Goal: Find specific page/section: Find specific page/section

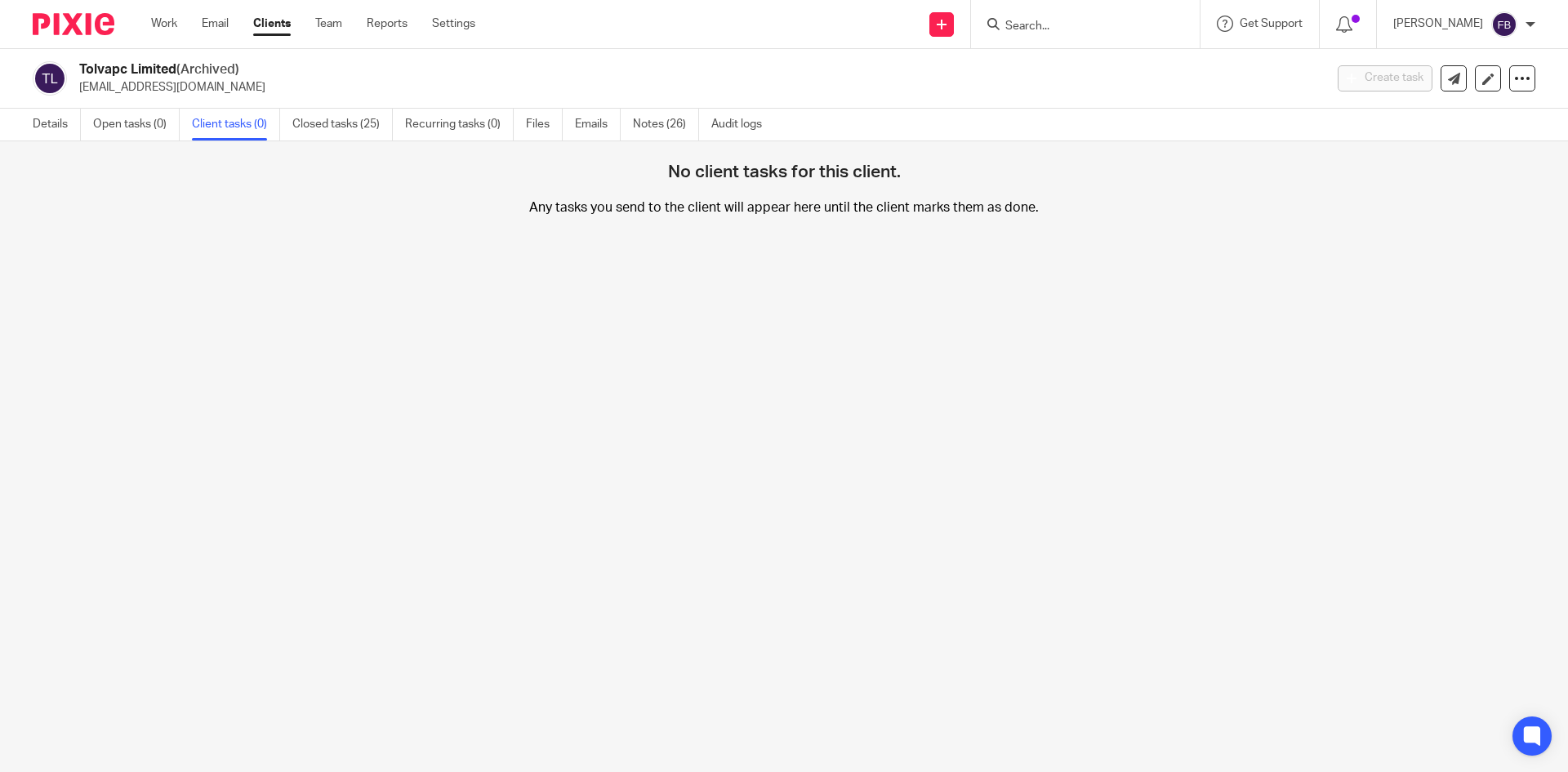
click at [1092, 22] on input "Search" at bounding box center [1077, 27] width 147 height 15
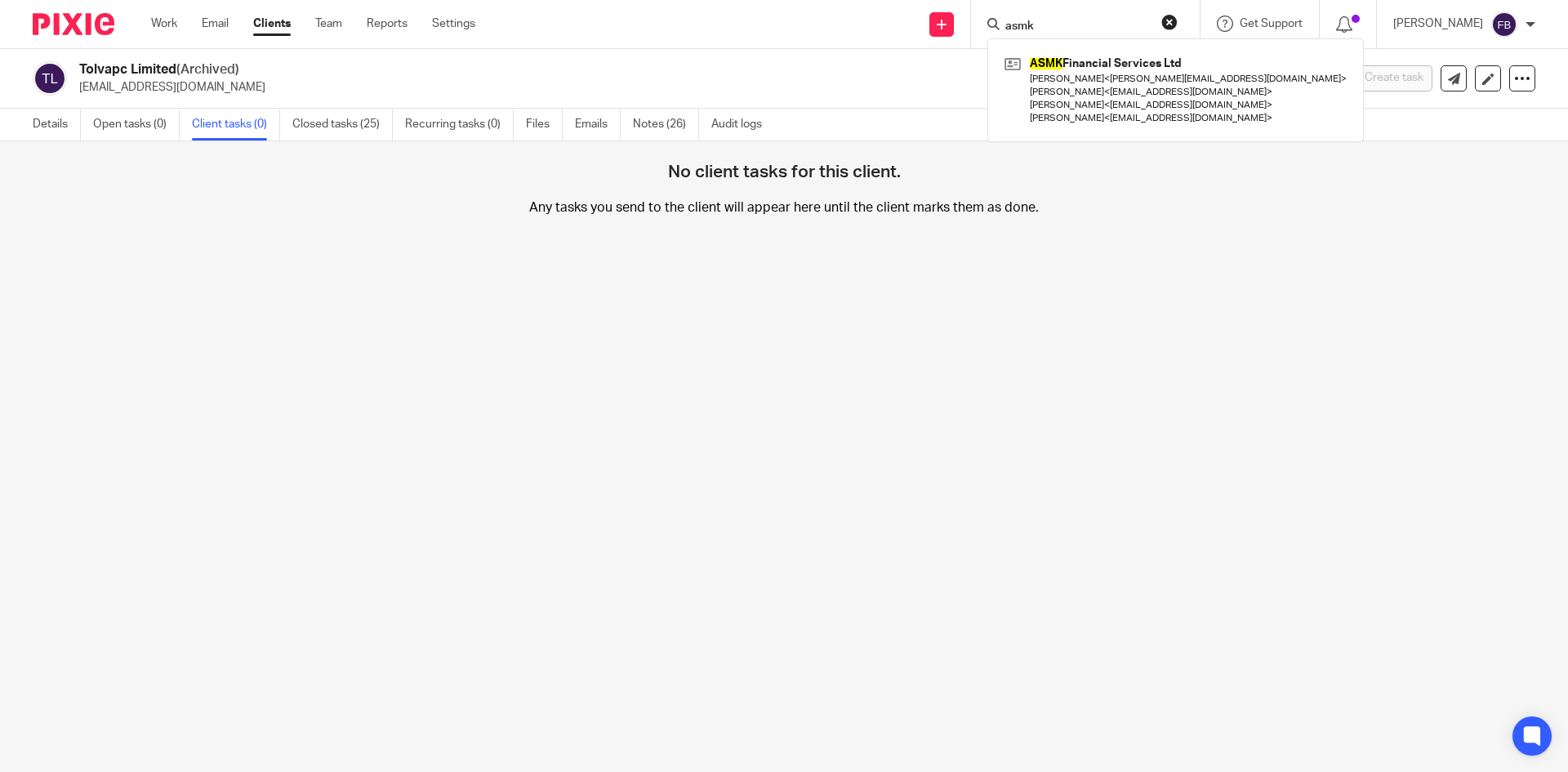
type input "asmk"
click button "submit" at bounding box center [0, 0] width 0 height 0
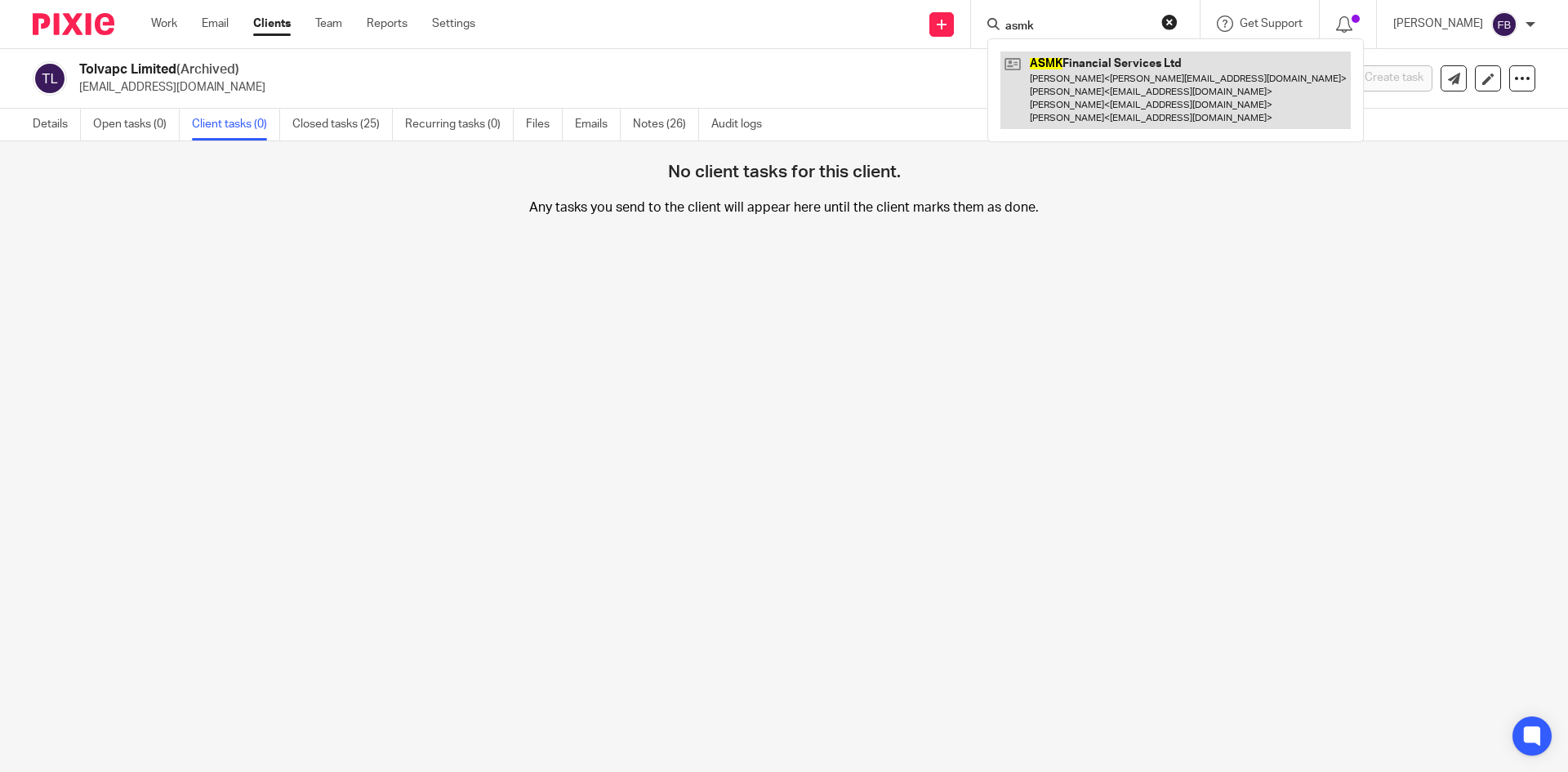
click at [1094, 75] on link at bounding box center [1176, 90] width 351 height 77
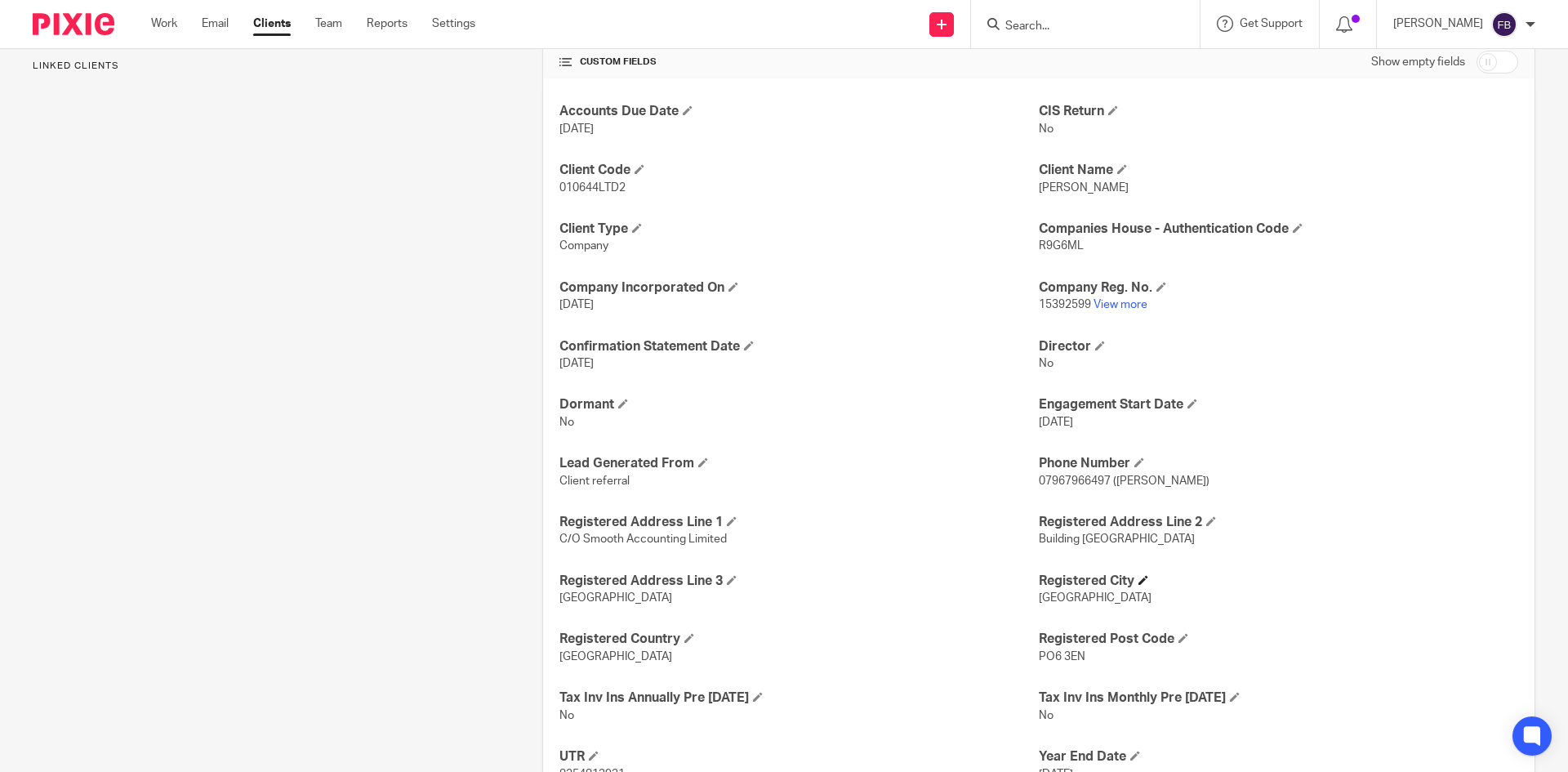
scroll to position [654, 0]
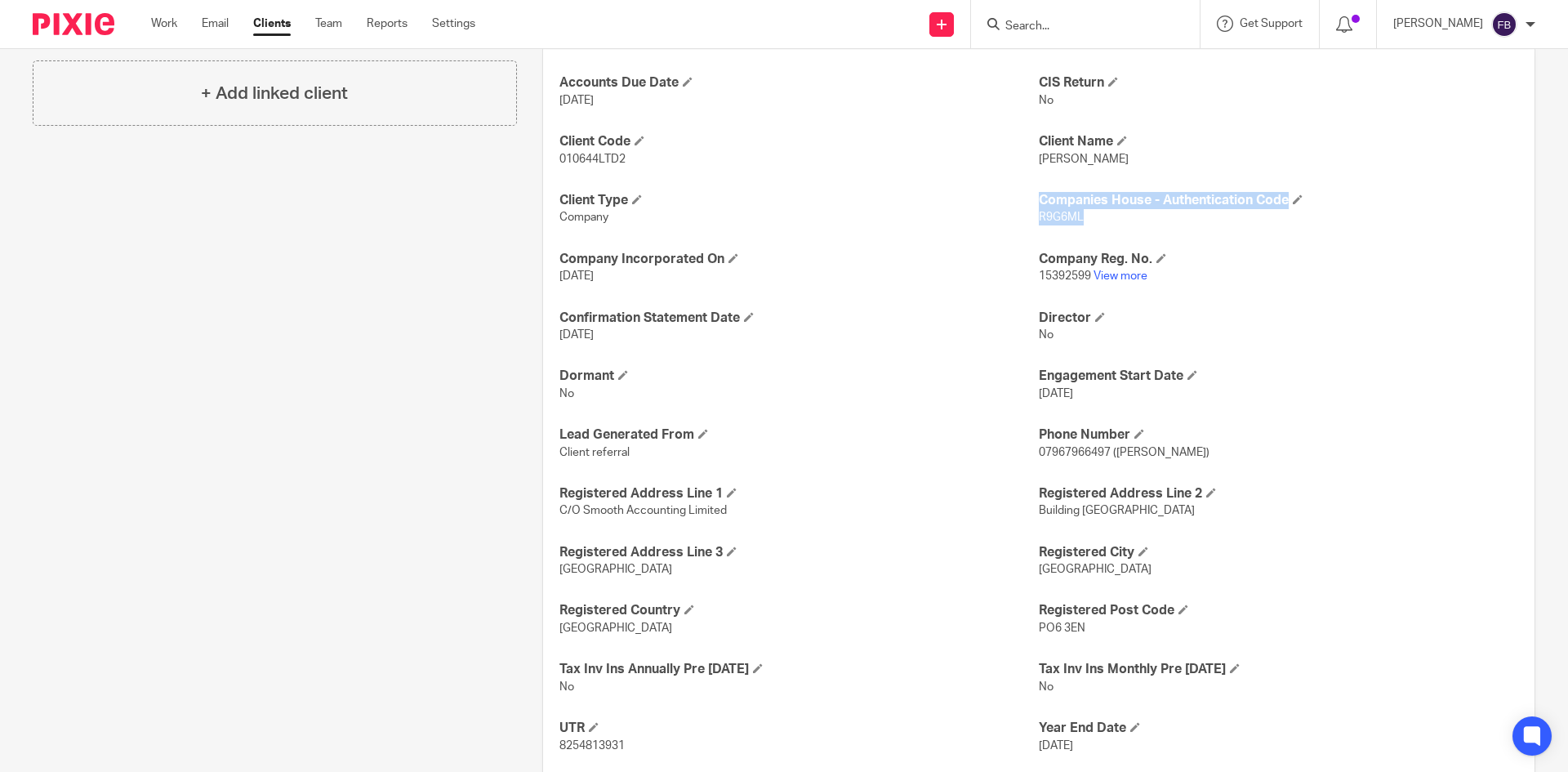
drag, startPoint x: 1086, startPoint y: 219, endPoint x: 1028, endPoint y: 223, distance: 58.1
click at [1028, 223] on div "Accounts Due Date [DATE] CIS Return No Client Code 010644LTD2 Client Name [PERS…" at bounding box center [1039, 561] width 991 height 1022
copy div "R9G6ML"
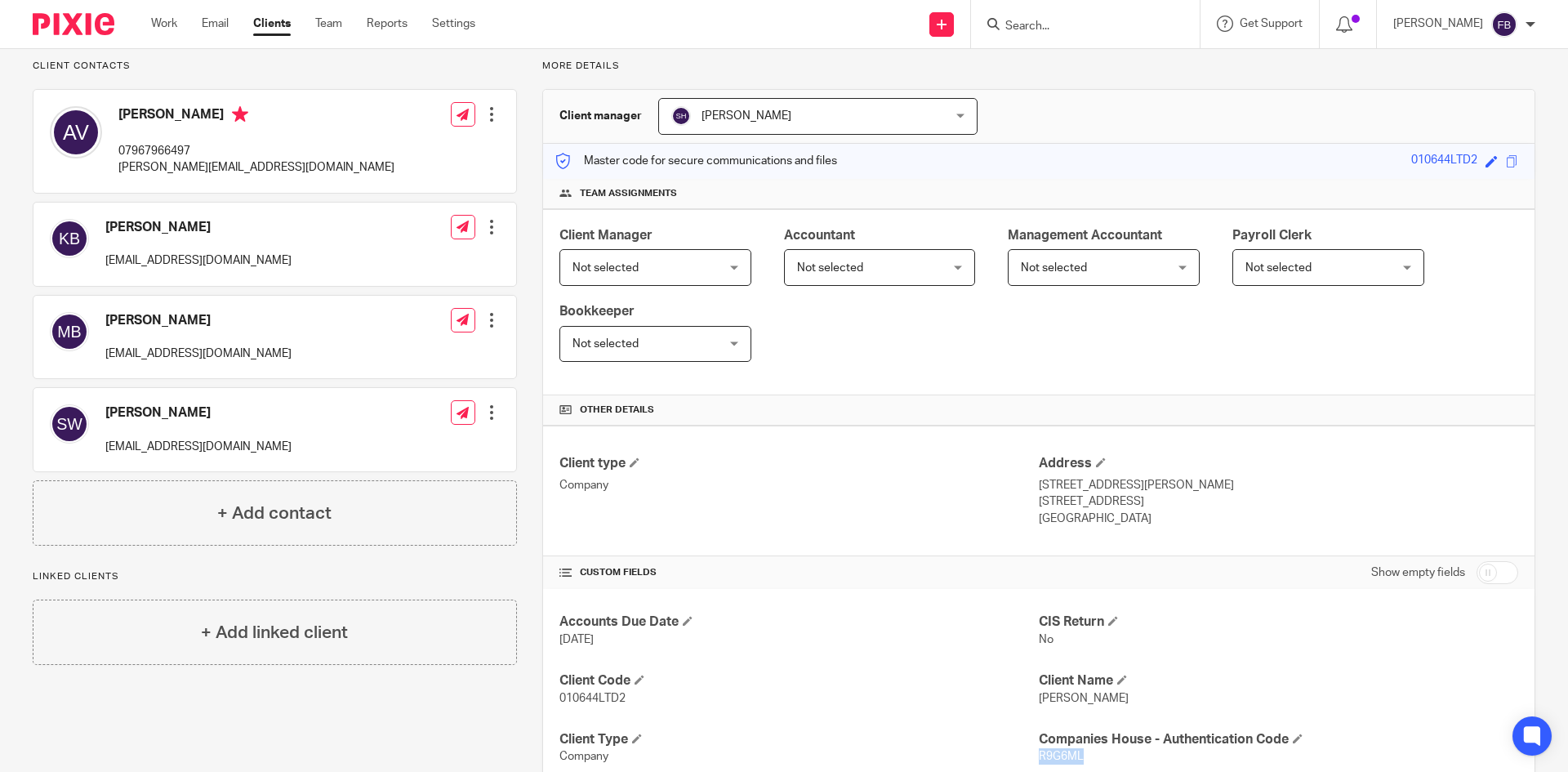
scroll to position [491, 0]
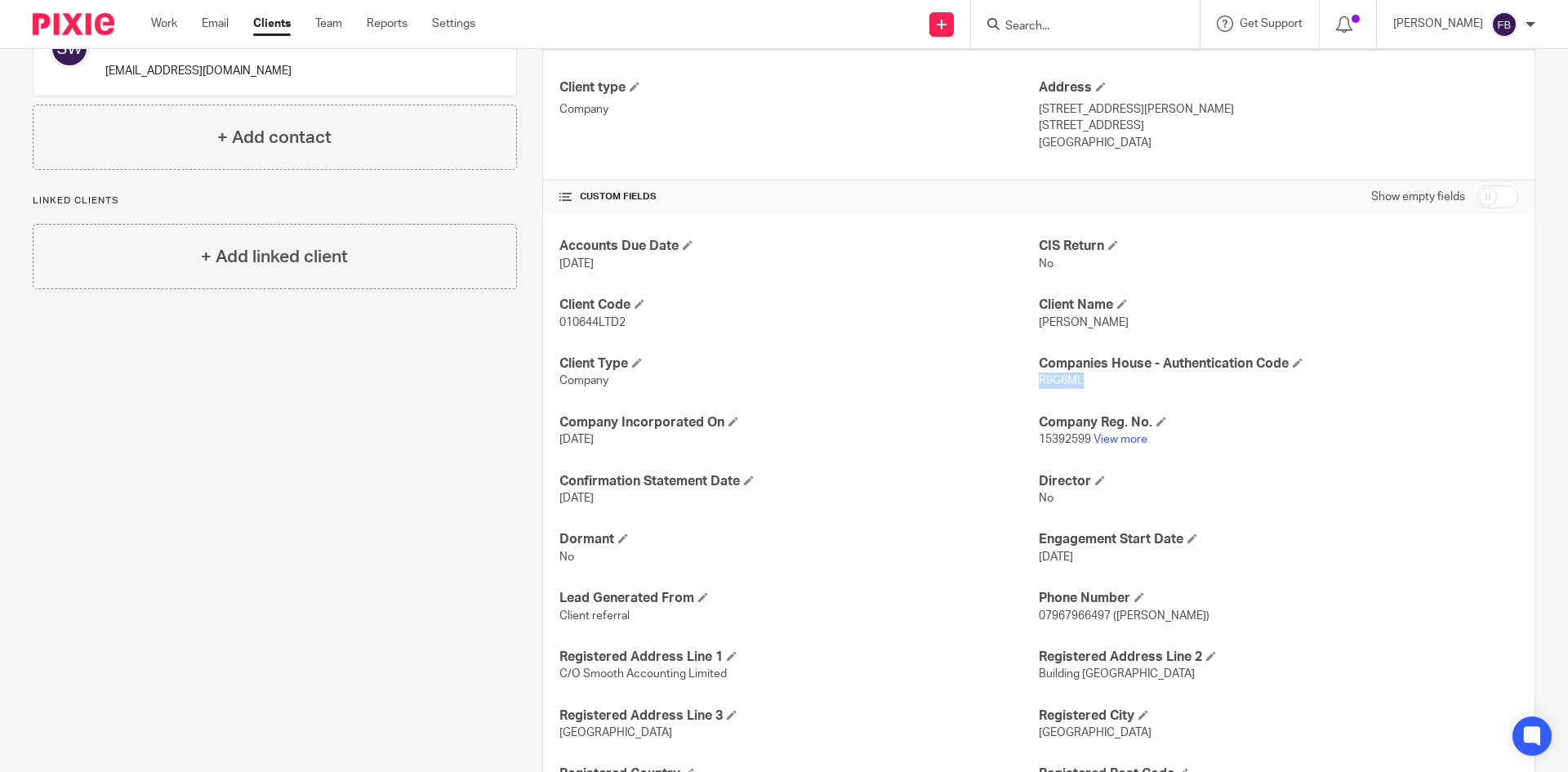
click at [1063, 400] on div "Accounts Due Date [DATE] CIS Return No Client Code 010644LTD2 Client Name [PERS…" at bounding box center [1039, 724] width 991 height 1022
click at [1079, 386] on p "R9G6ML" at bounding box center [1278, 380] width 480 height 16
drag, startPoint x: 1066, startPoint y: 384, endPoint x: 1045, endPoint y: 386, distance: 21.1
click at [1045, 386] on p "R9G6ML" at bounding box center [1278, 380] width 480 height 16
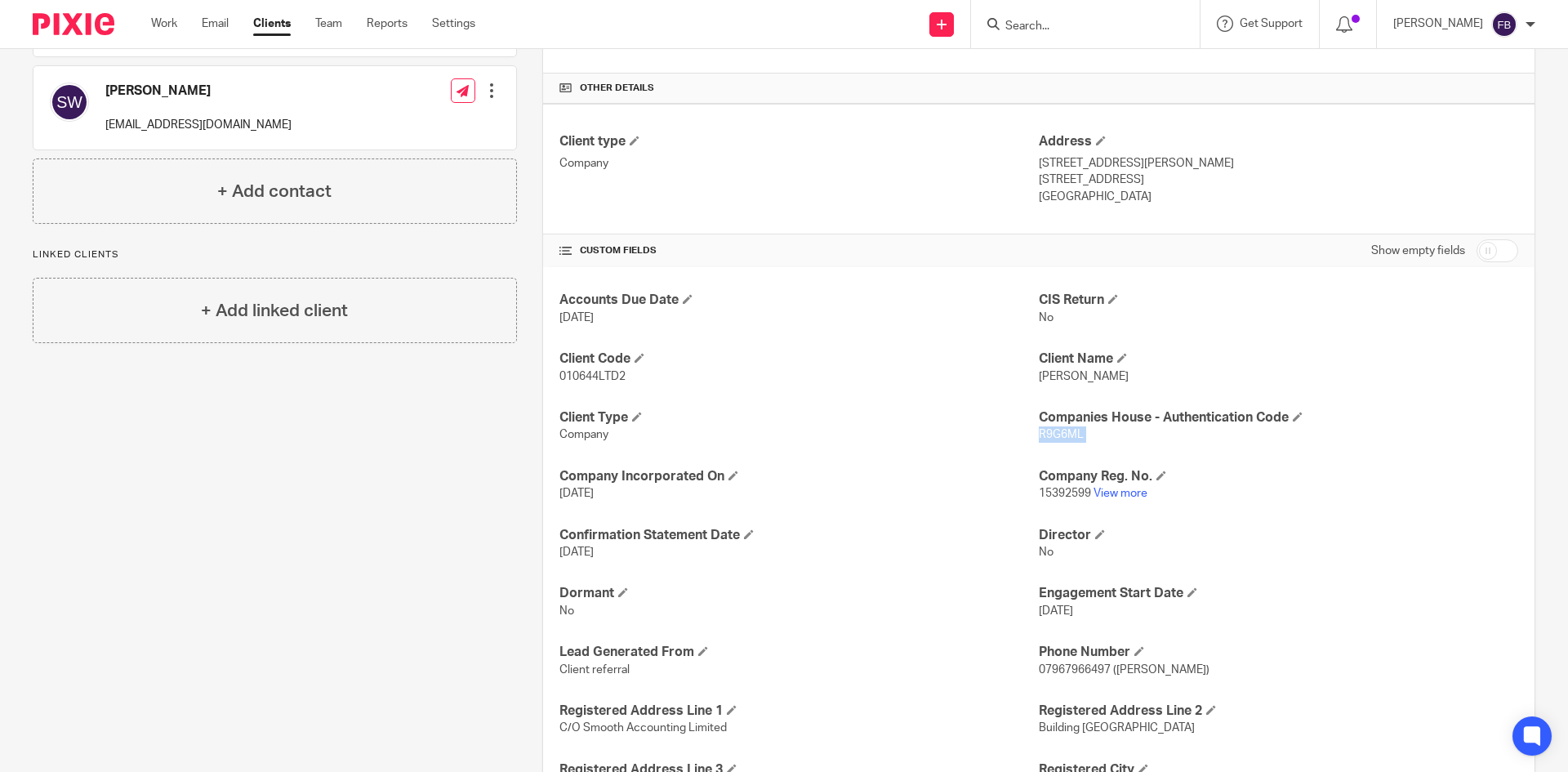
scroll to position [409, 0]
